Goal: Browse casually

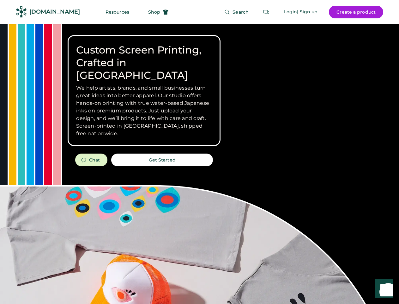
click at [200, 152] on div "Custom Screen Printing, Crafted in [GEOGRAPHIC_DATA] We help artists, brands, a…" at bounding box center [199, 225] width 399 height 402
click at [200, 163] on div "Custom Screen Printing, Crafted in [GEOGRAPHIC_DATA] We help artists, brands, a…" at bounding box center [199, 225] width 399 height 402
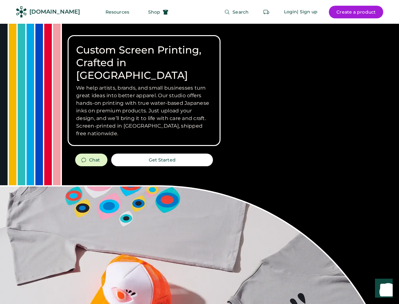
click at [200, 163] on div "Custom Screen Printing, Crafted in [GEOGRAPHIC_DATA] We help artists, brands, a…" at bounding box center [199, 225] width 399 height 402
click at [144, 90] on h3 "We help artists, brands, and small businesses turn great ideas into better appa…" at bounding box center [144, 110] width 136 height 53
click at [144, 84] on h3 "We help artists, brands, and small businesses turn great ideas into better appa…" at bounding box center [144, 110] width 136 height 53
click at [144, 56] on h1 "Custom Screen Printing, Crafted in [GEOGRAPHIC_DATA]" at bounding box center [144, 63] width 136 height 38
